Goal: Information Seeking & Learning: Learn about a topic

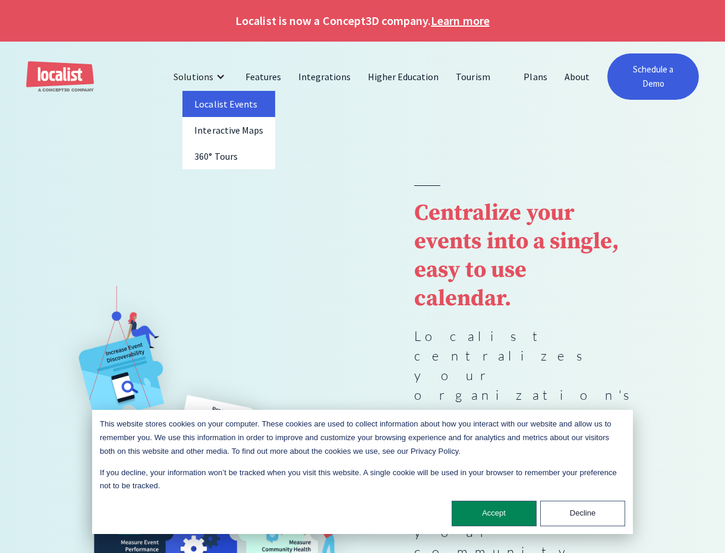
click at [221, 105] on link "Localist Events" at bounding box center [229, 104] width 93 height 26
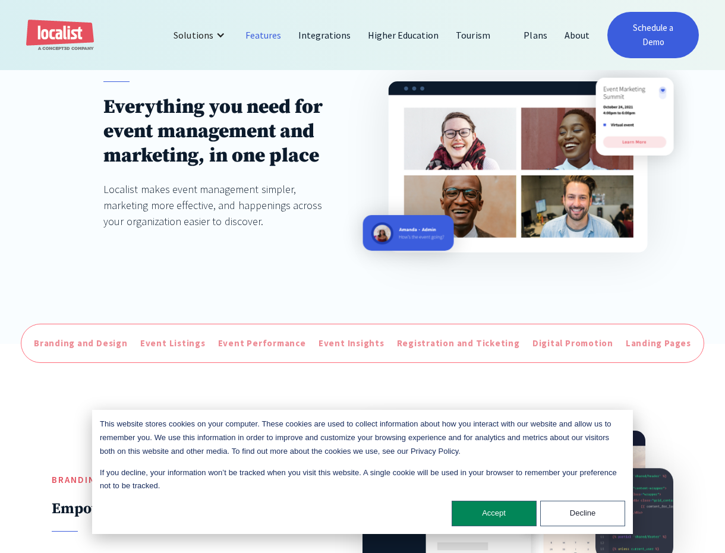
scroll to position [159, 0]
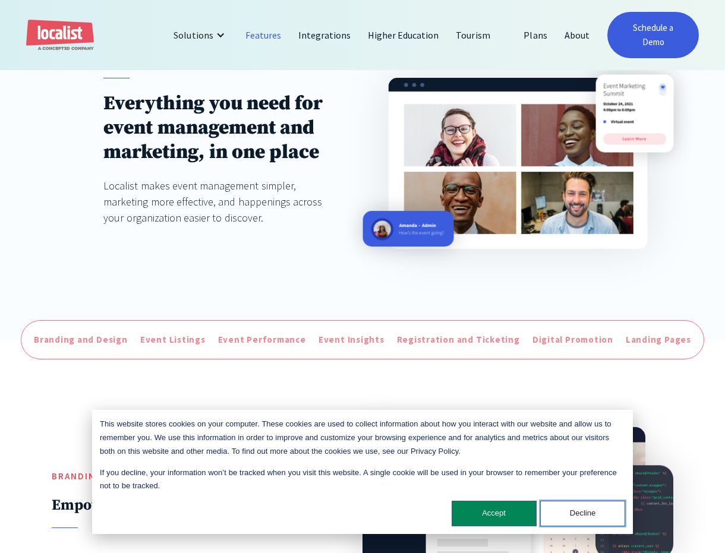
click at [564, 510] on button "Decline" at bounding box center [582, 514] width 85 height 26
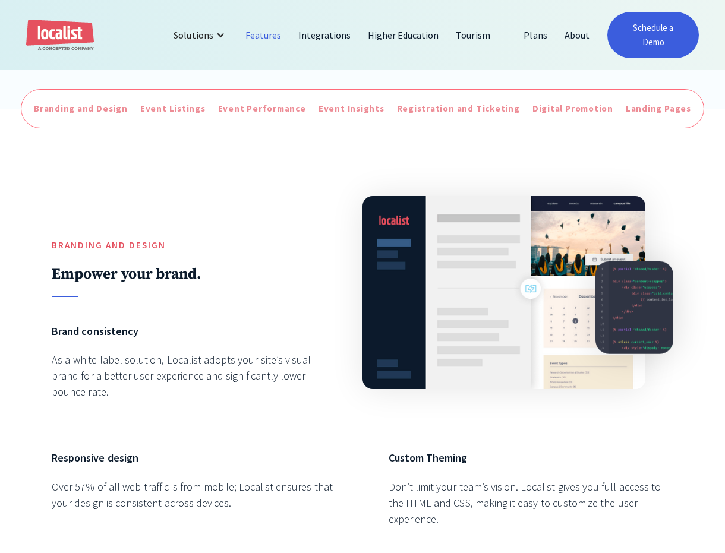
scroll to position [377, 0]
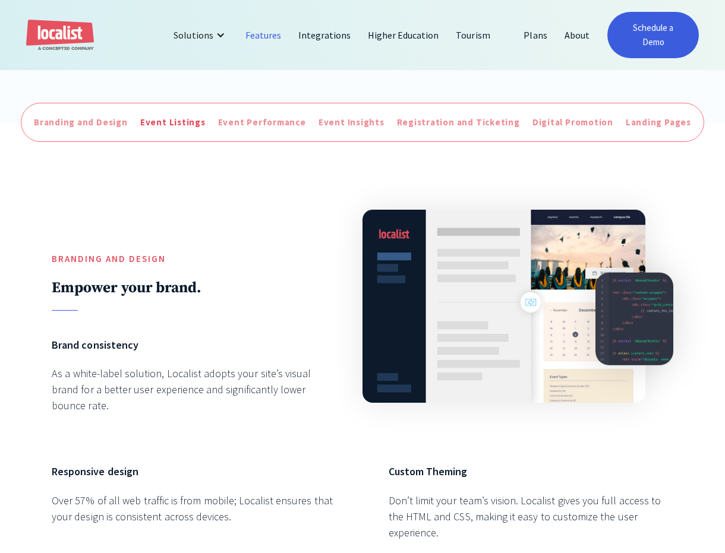
click at [190, 126] on div "Event Listings" at bounding box center [172, 123] width 65 height 14
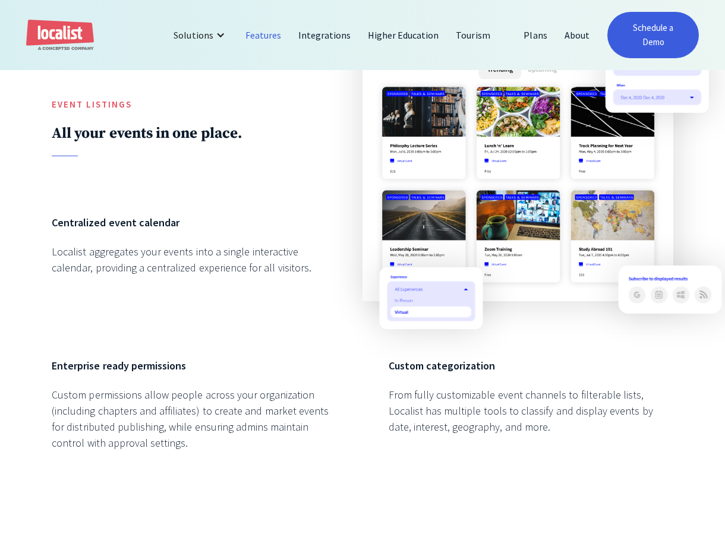
scroll to position [1027, 0]
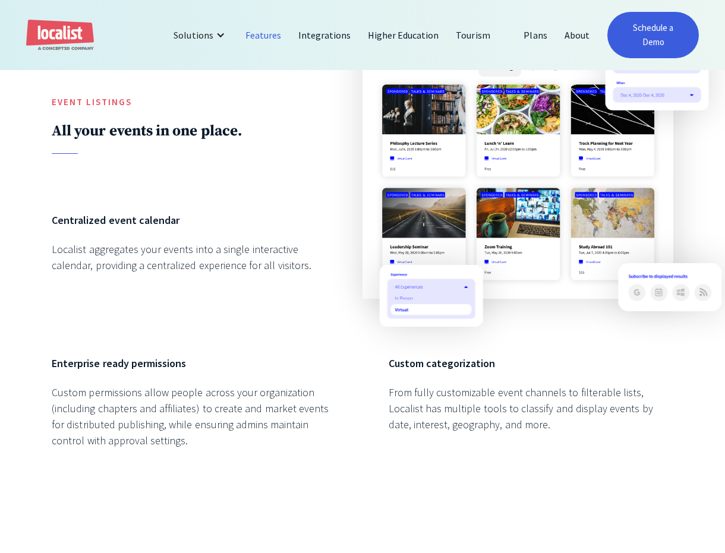
click at [269, 36] on link "Features" at bounding box center [263, 35] width 53 height 29
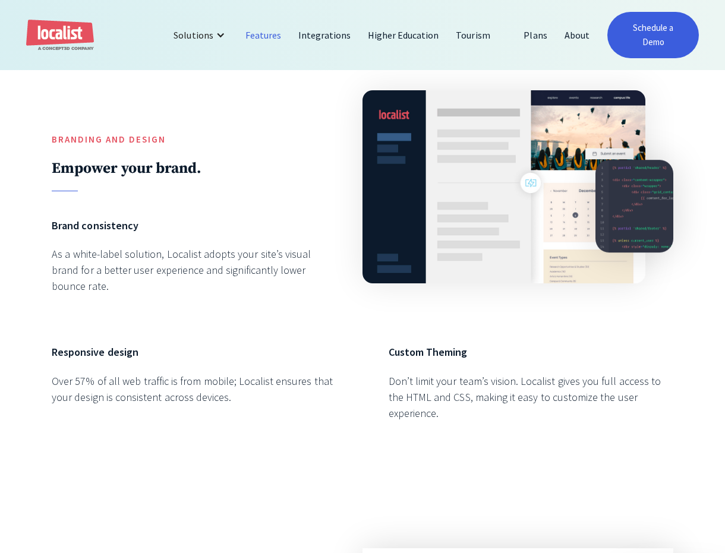
scroll to position [499, 0]
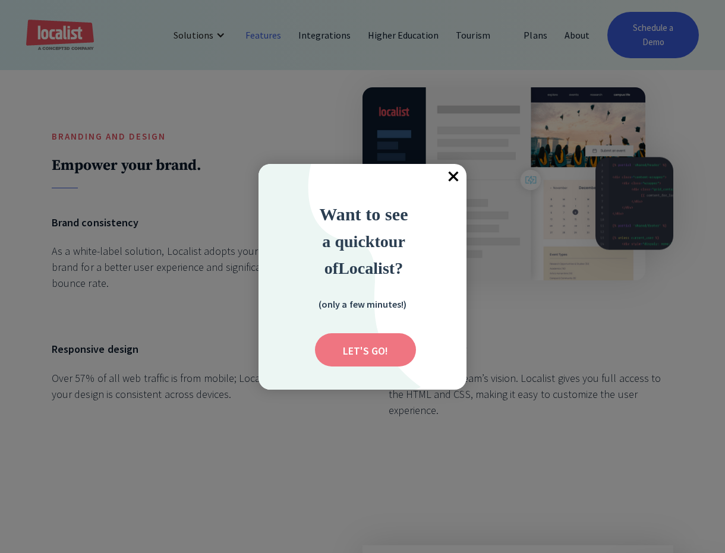
click at [357, 354] on input "Submit" at bounding box center [365, 349] width 101 height 33
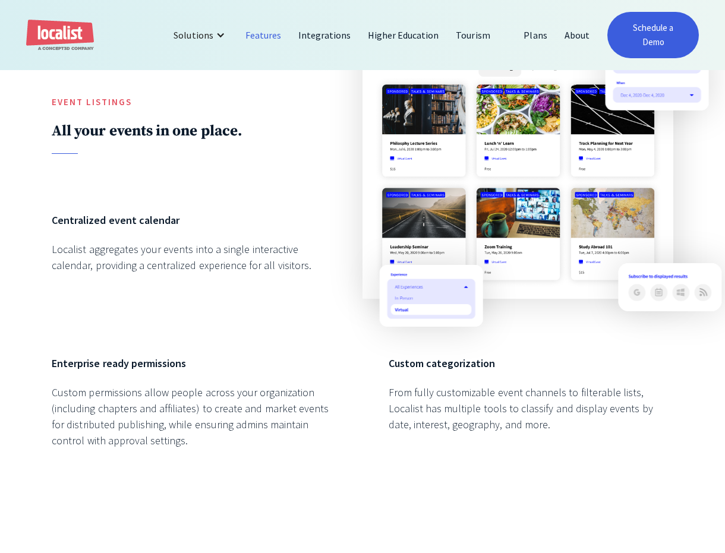
scroll to position [377, 0]
